Goal: Find contact information: Find contact information

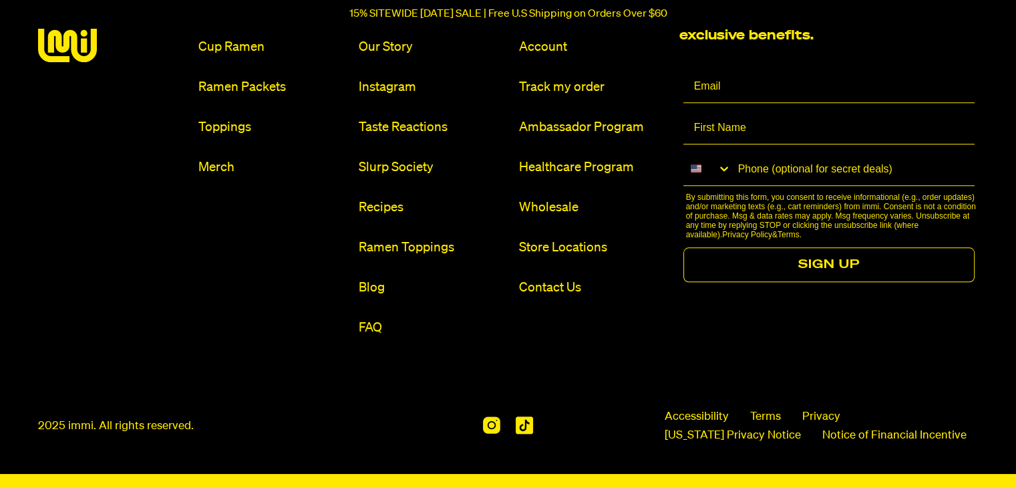
scroll to position [6276, 0]
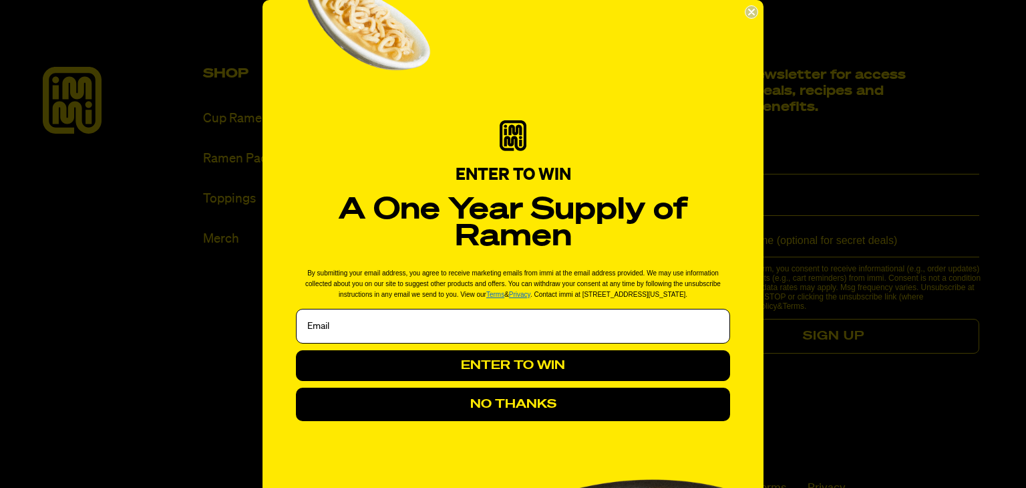
click at [747, 10] on circle "Close dialog" at bounding box center [752, 12] width 13 height 13
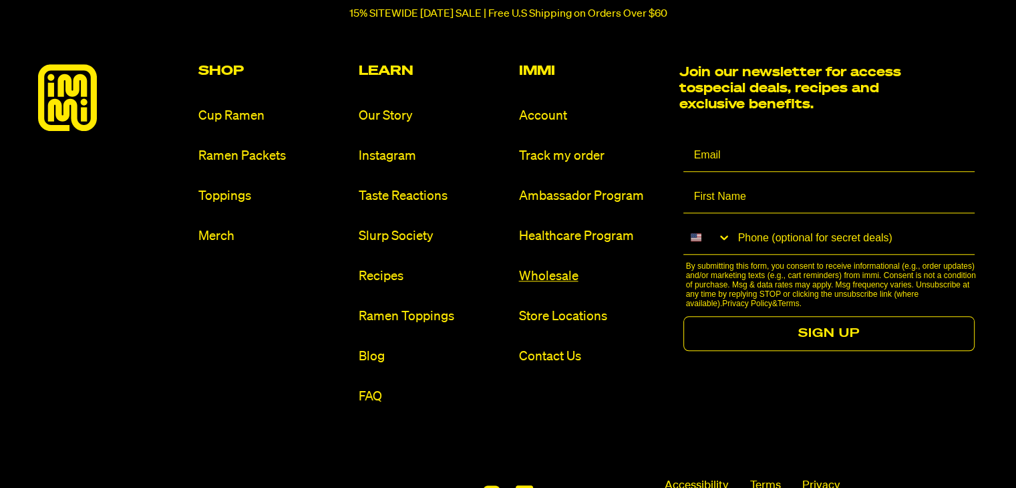
click at [548, 275] on link "Wholesale" at bounding box center [594, 276] width 150 height 18
click at [532, 276] on link "Wholesale" at bounding box center [594, 276] width 150 height 18
click at [555, 274] on link "Wholesale" at bounding box center [594, 276] width 150 height 18
click at [554, 274] on link "Wholesale" at bounding box center [594, 276] width 150 height 18
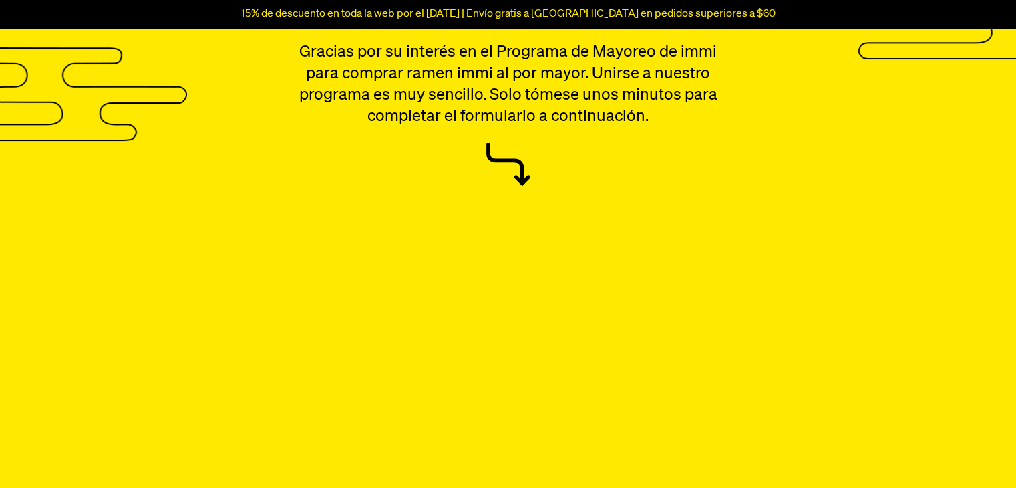
scroll to position [123, 0]
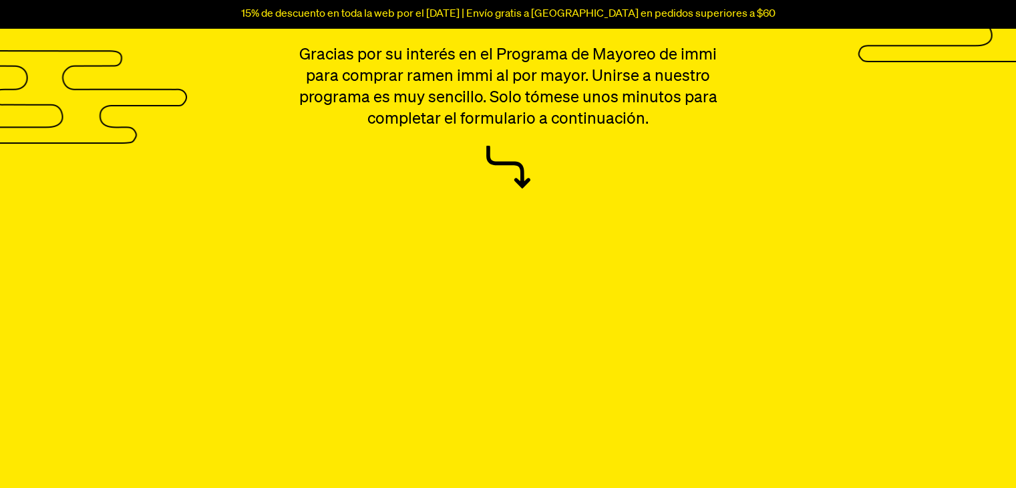
click at [797, 158] on div "Programa de venta al por mayor Gracias por su interés en el Programa de Mayoreo…" at bounding box center [508, 88] width 962 height 207
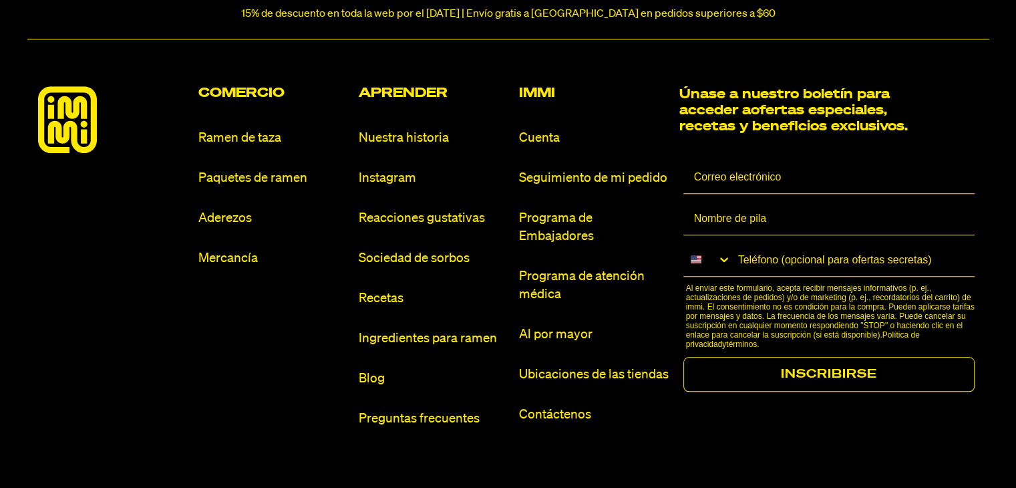
scroll to position [1105, 0]
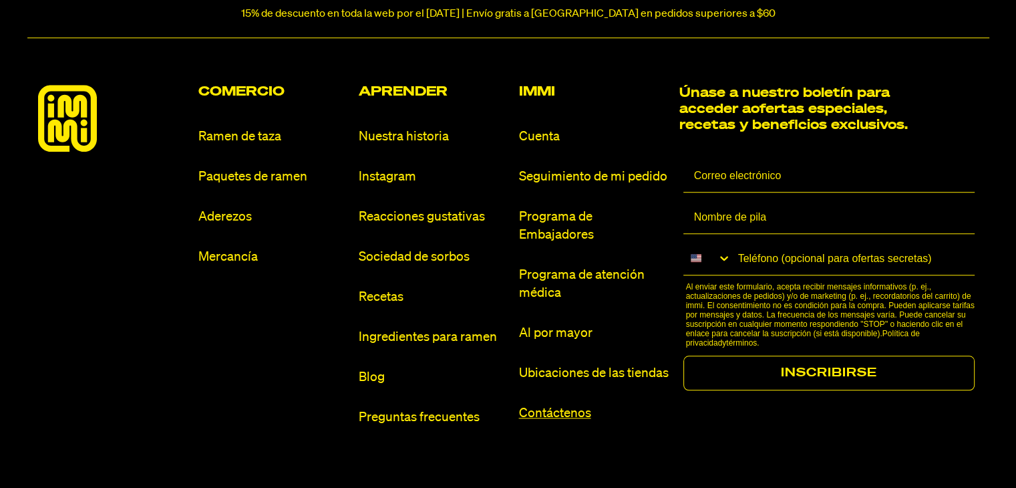
click at [552, 420] on font "Contáctenos" at bounding box center [555, 413] width 72 height 13
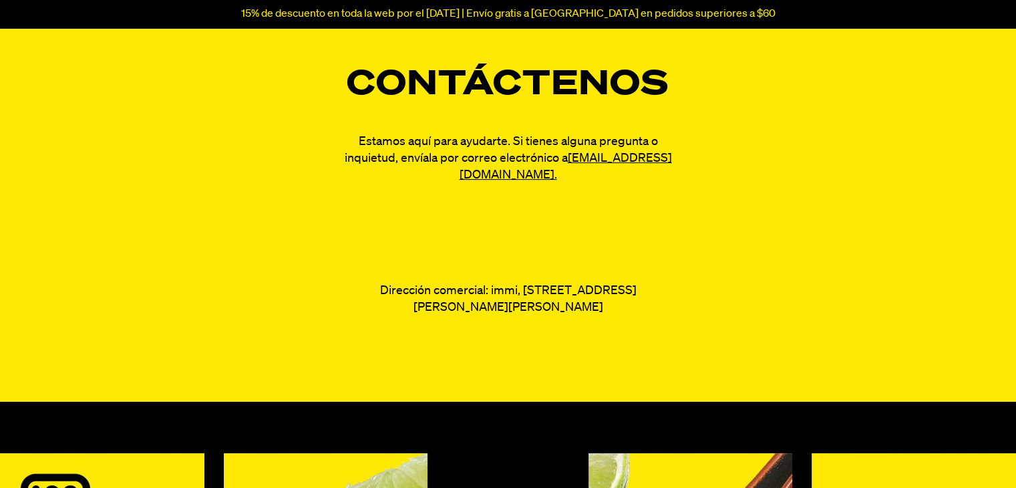
scroll to position [82, 0]
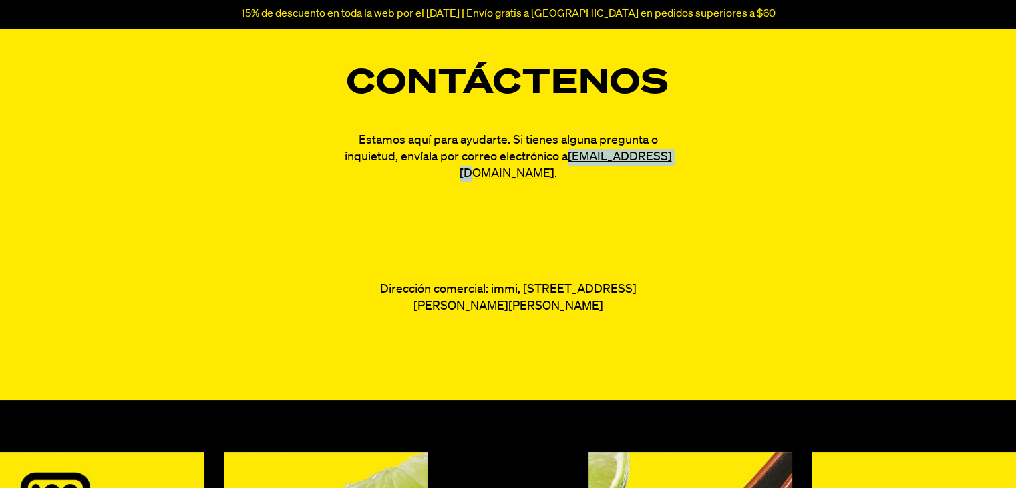
drag, startPoint x: 444, startPoint y: 173, endPoint x: 565, endPoint y: 174, distance: 121.6
click at [565, 174] on p "Estamos aquí para ayudarte. Si tienes alguna pregunta o inquietud, envíala por …" at bounding box center [508, 157] width 334 height 50
copy font "fam@immieats.com."
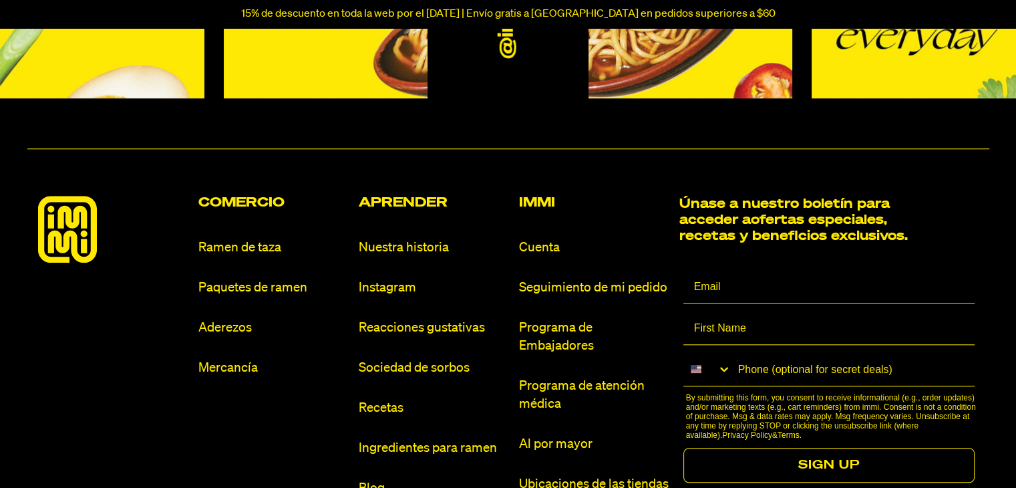
scroll to position [6594, 0]
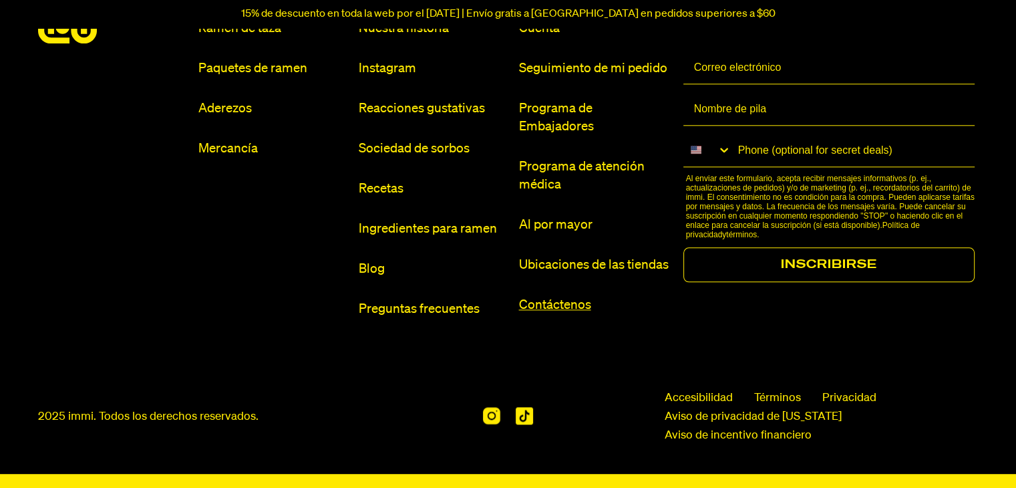
click at [559, 303] on font "Contáctenos" at bounding box center [555, 305] width 72 height 13
